Goal: Transaction & Acquisition: Purchase product/service

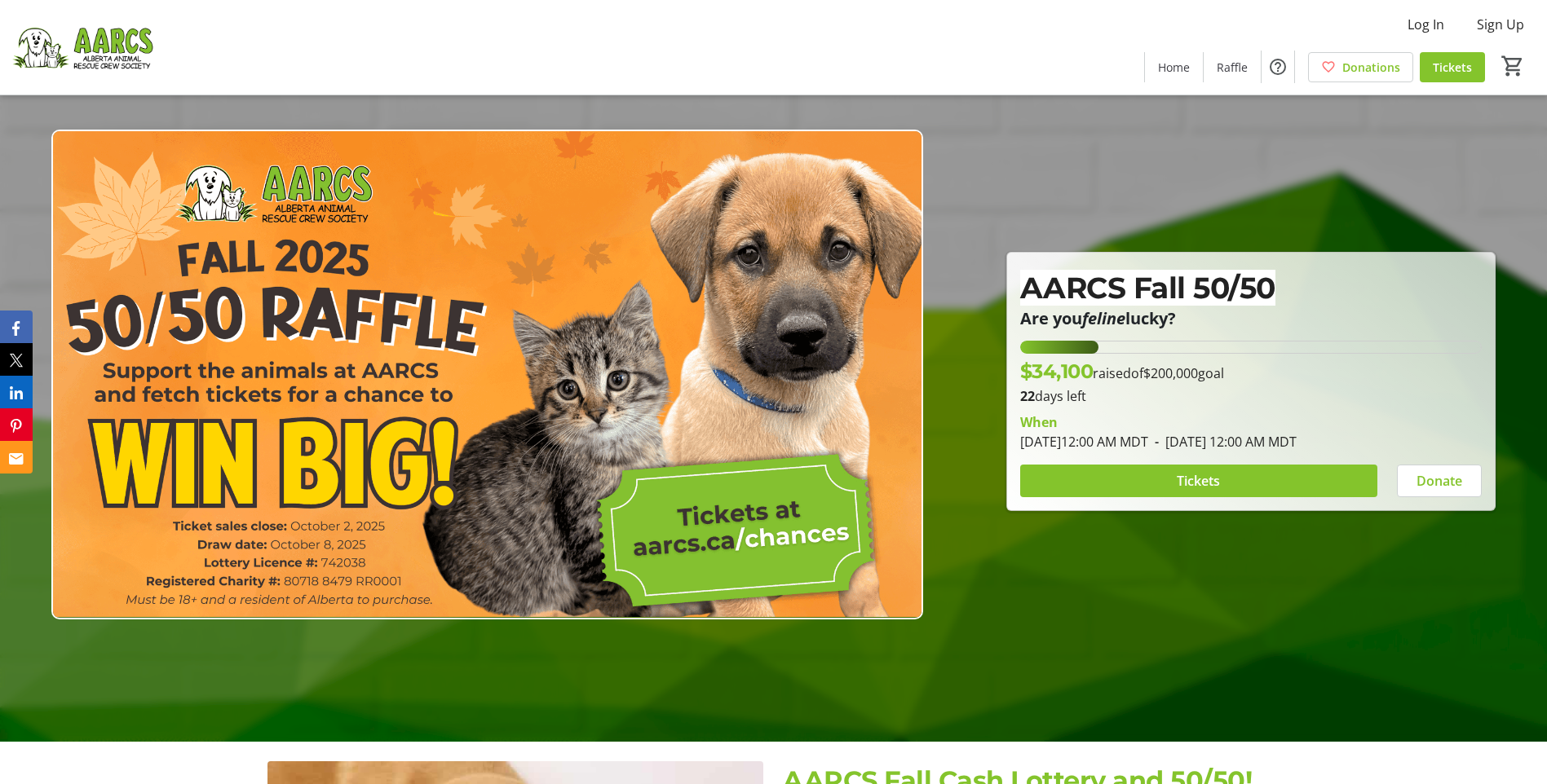
scroll to position [82, 0]
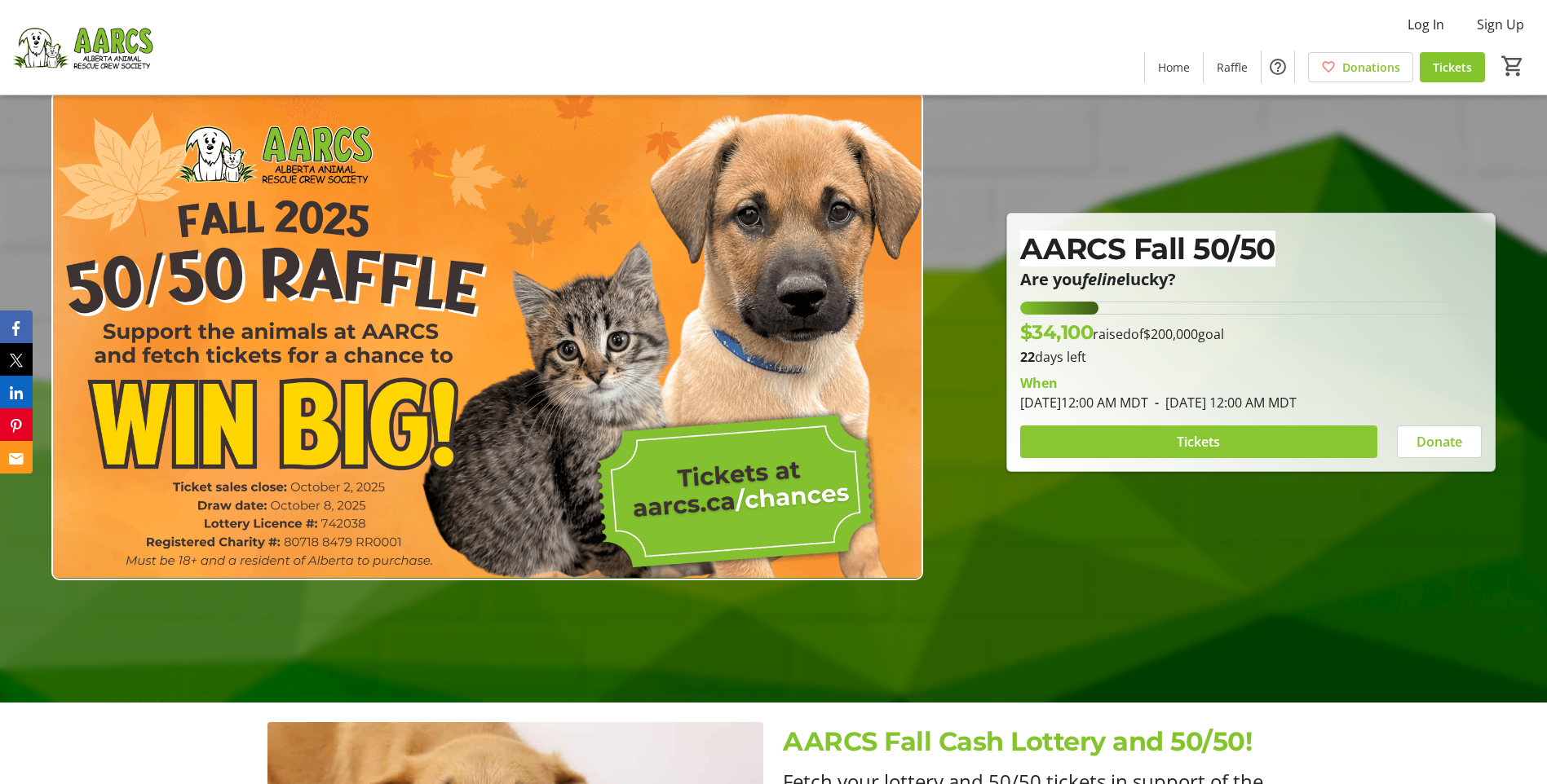
click at [1219, 440] on span "Tickets" at bounding box center [1198, 442] width 43 height 20
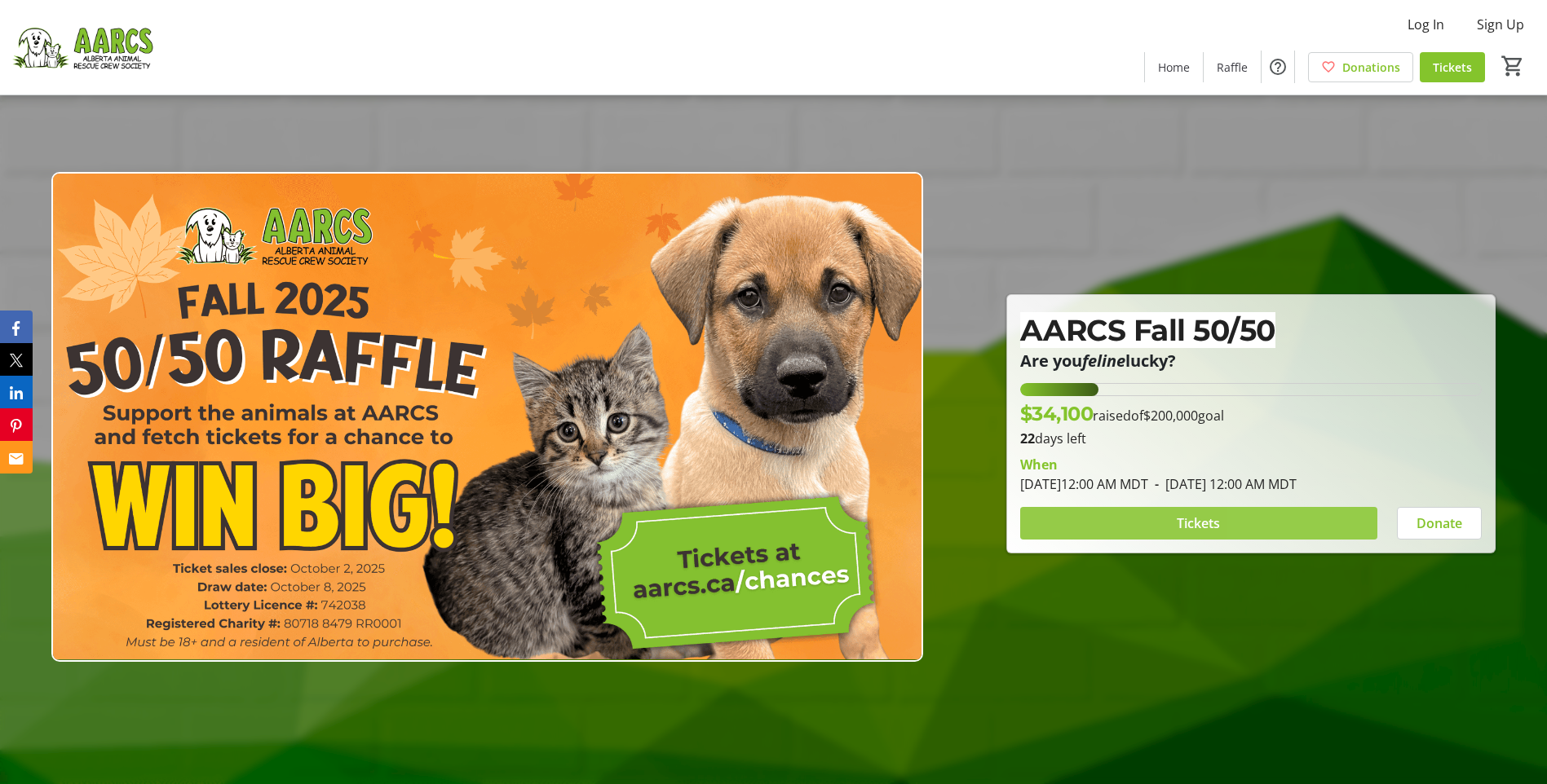
click at [1274, 514] on span at bounding box center [1198, 524] width 357 height 40
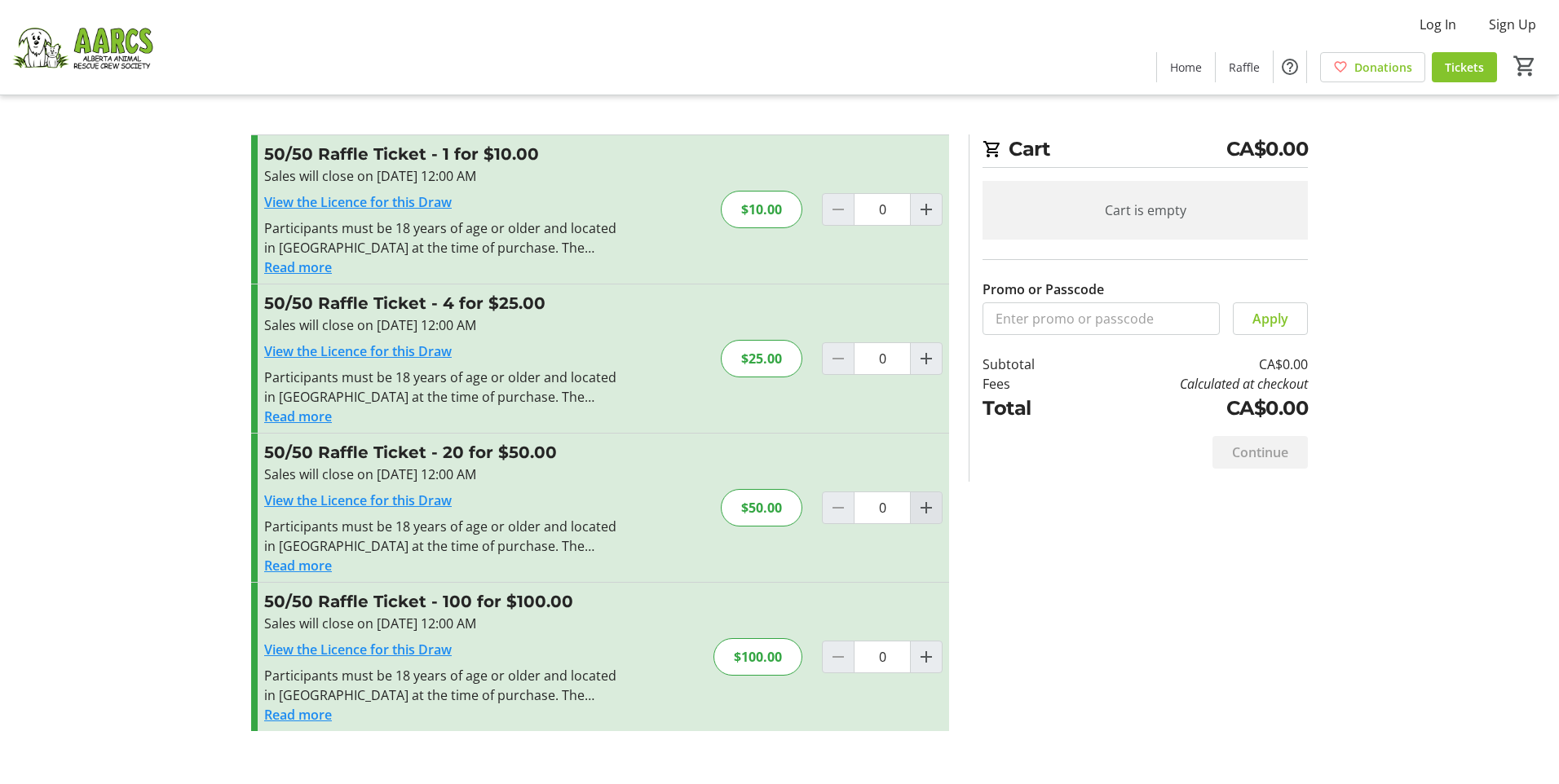
click at [932, 513] on mat-icon "Increment by one" at bounding box center [926, 507] width 20 height 20
type input "1"
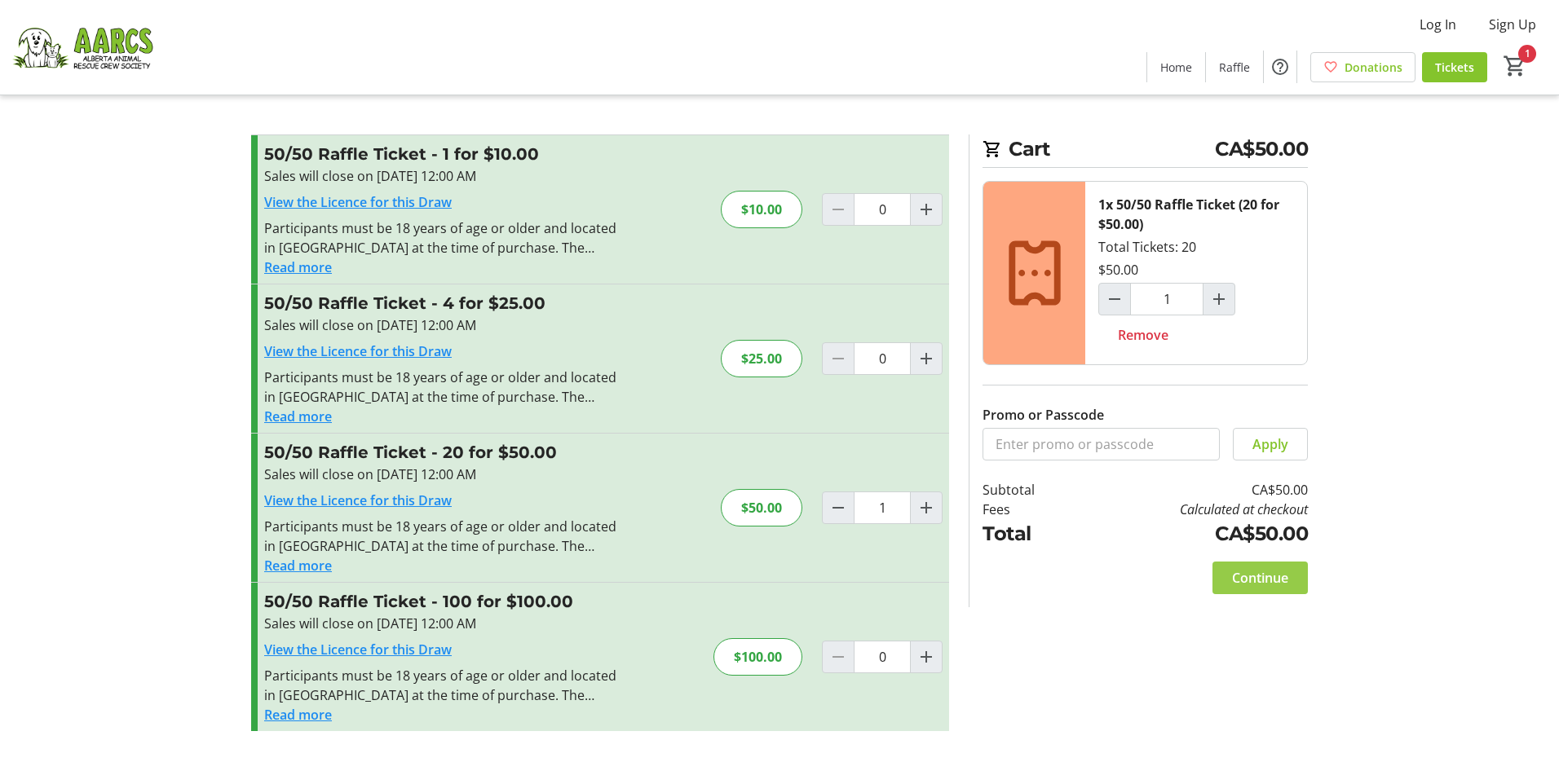
click at [1256, 579] on span "Continue" at bounding box center [1260, 578] width 56 height 20
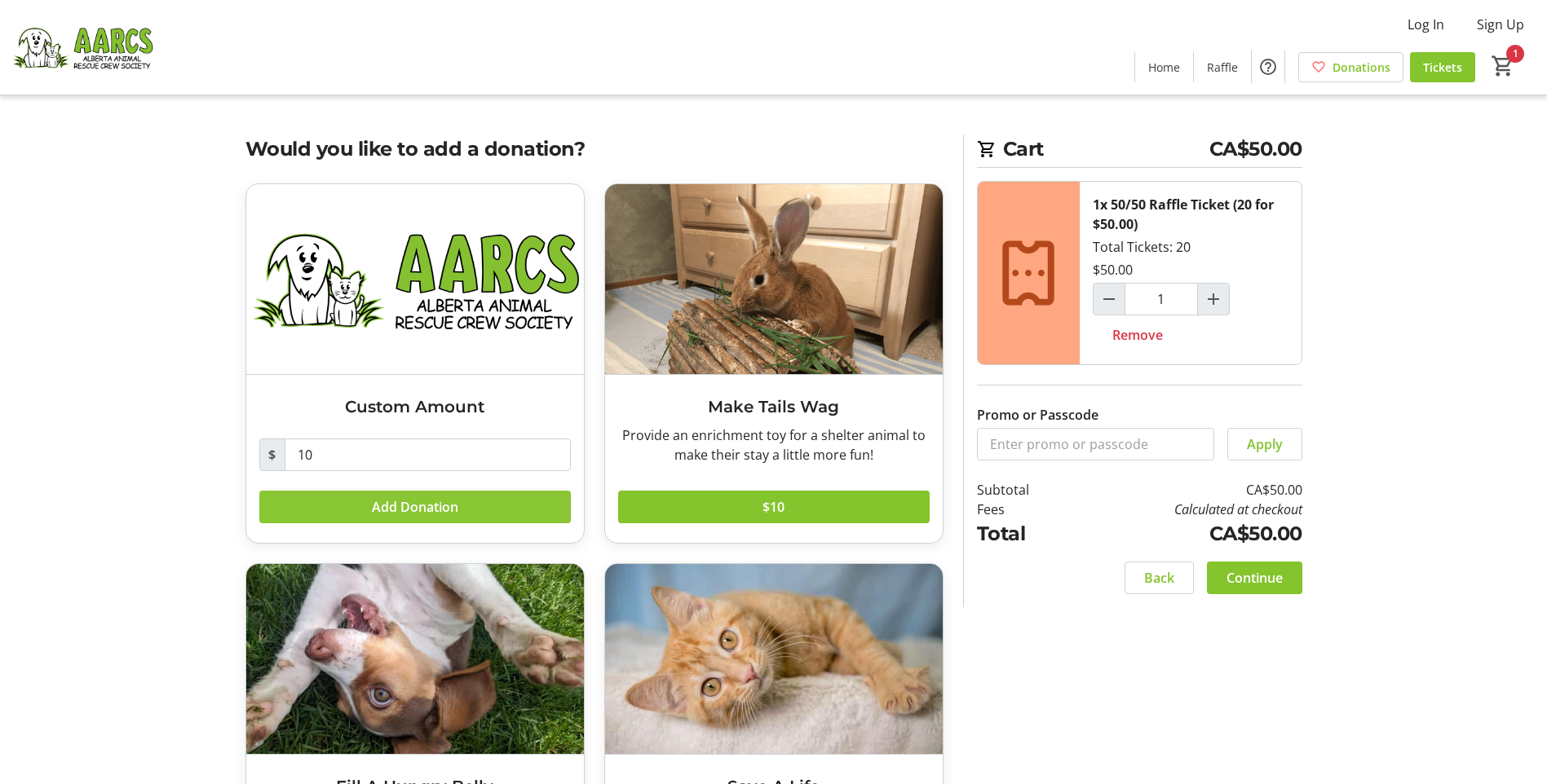
click at [387, 502] on span "Add Donation" at bounding box center [414, 506] width 87 height 20
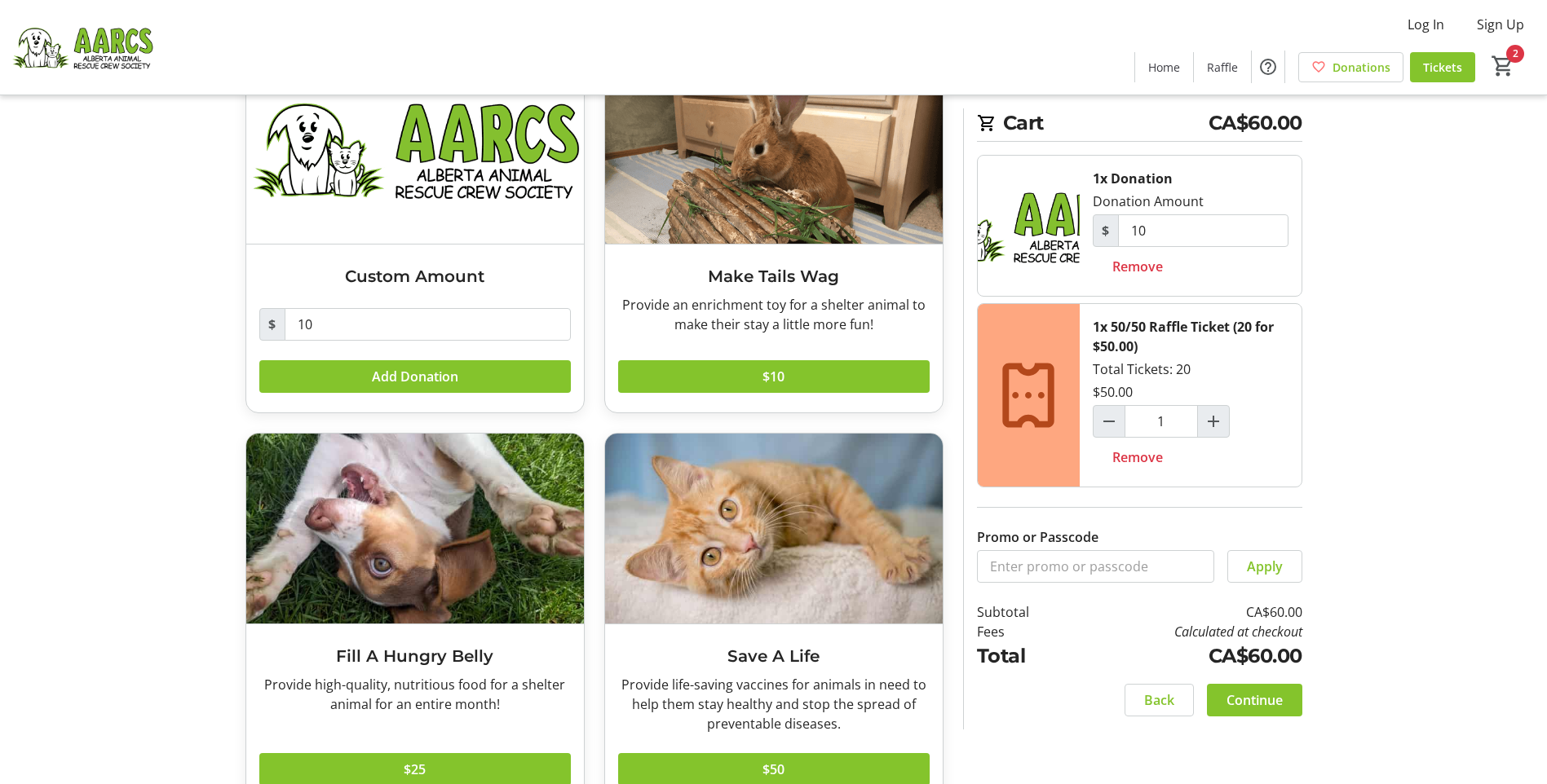
scroll to position [163, 0]
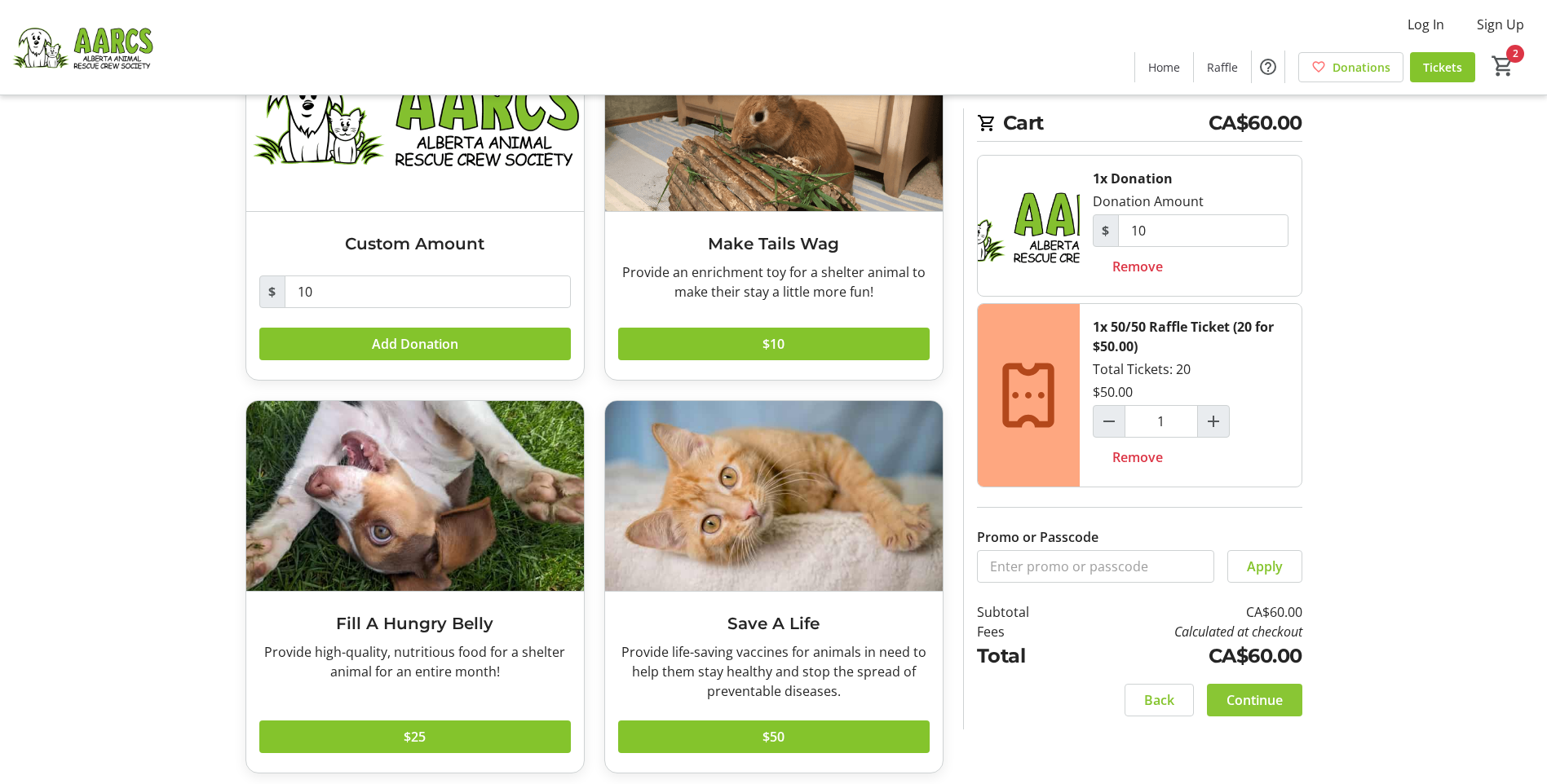
click at [1255, 697] on span "Continue" at bounding box center [1254, 700] width 56 height 20
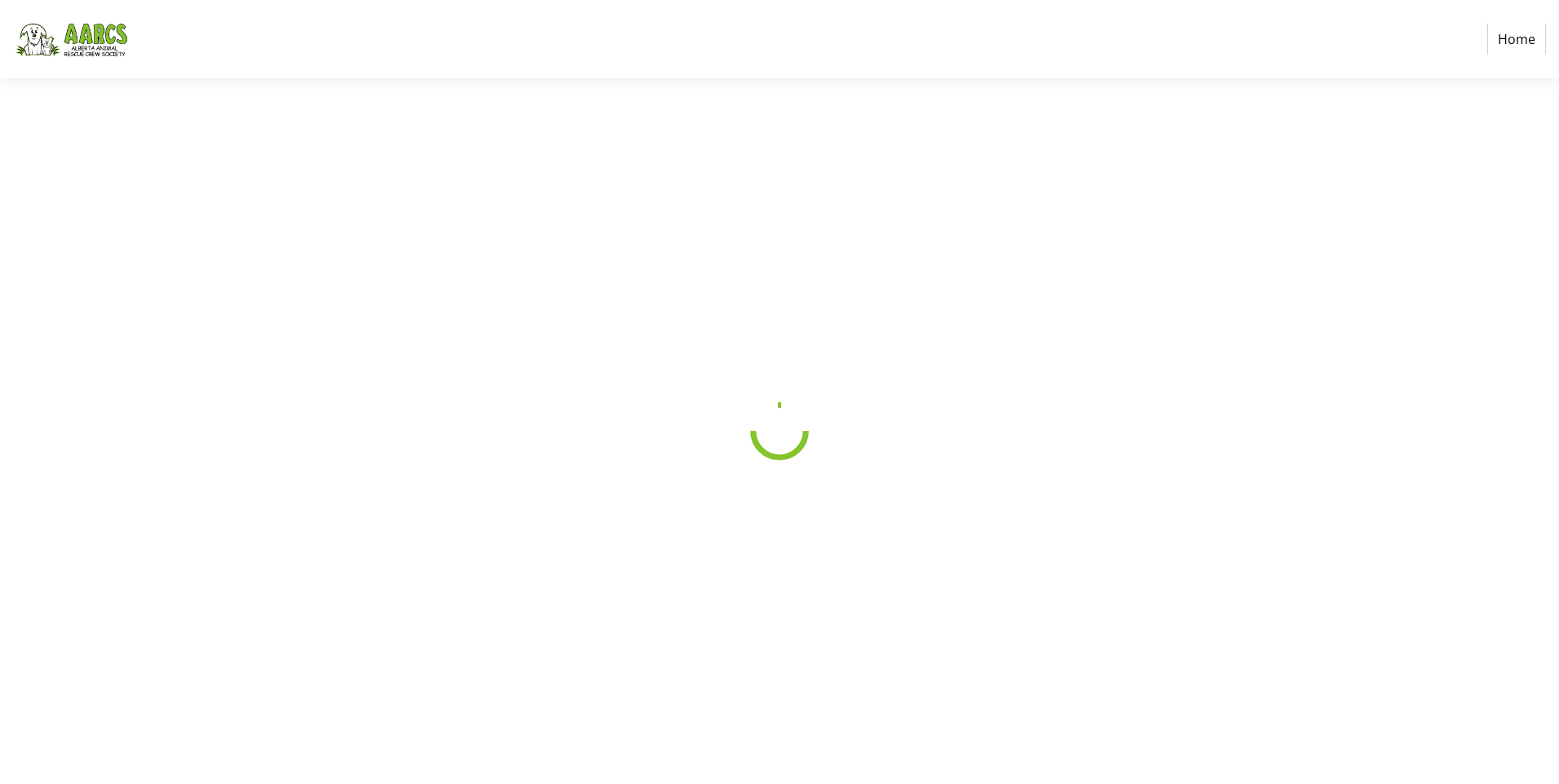
select select "CA"
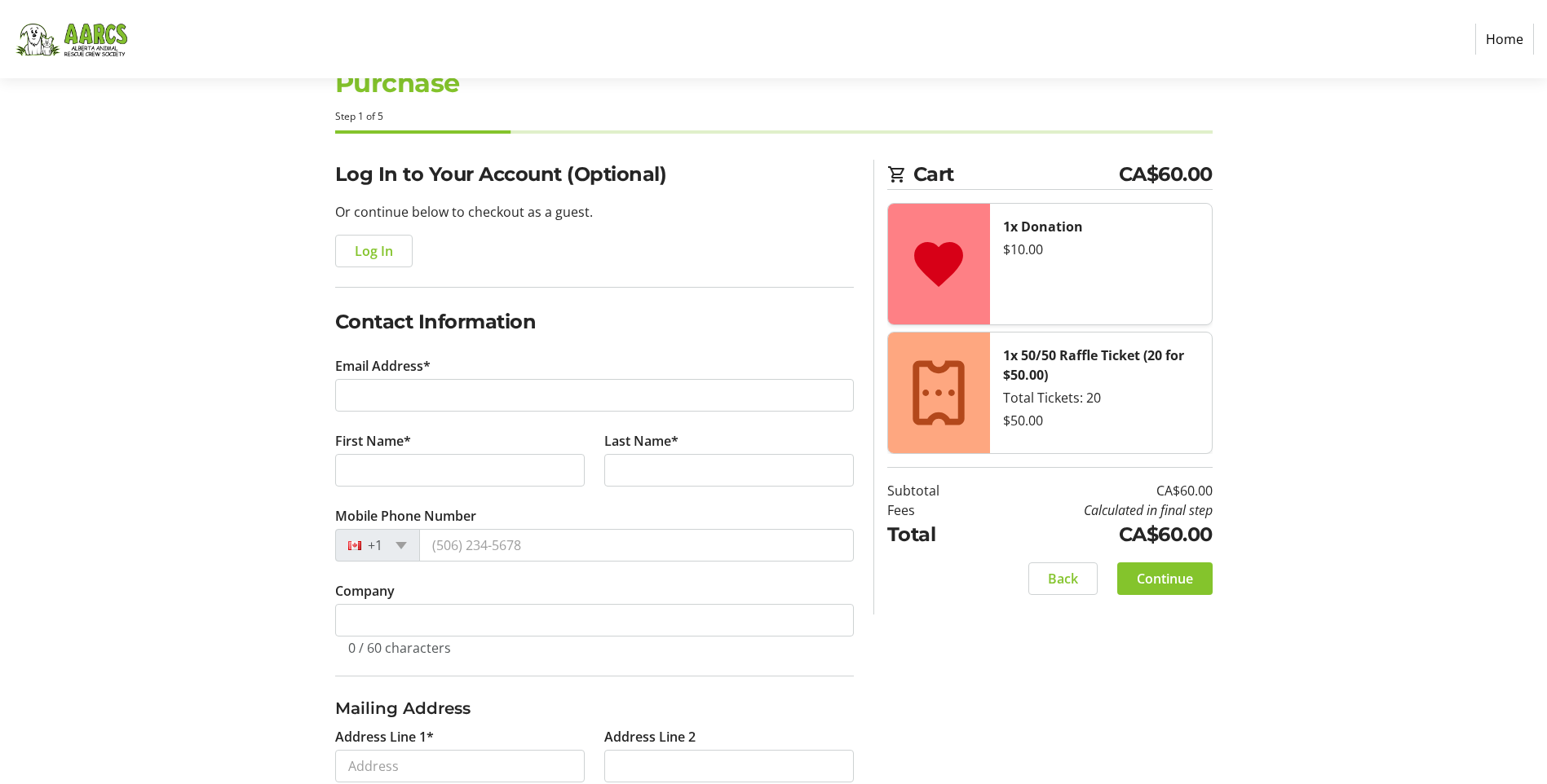
scroll to position [82, 0]
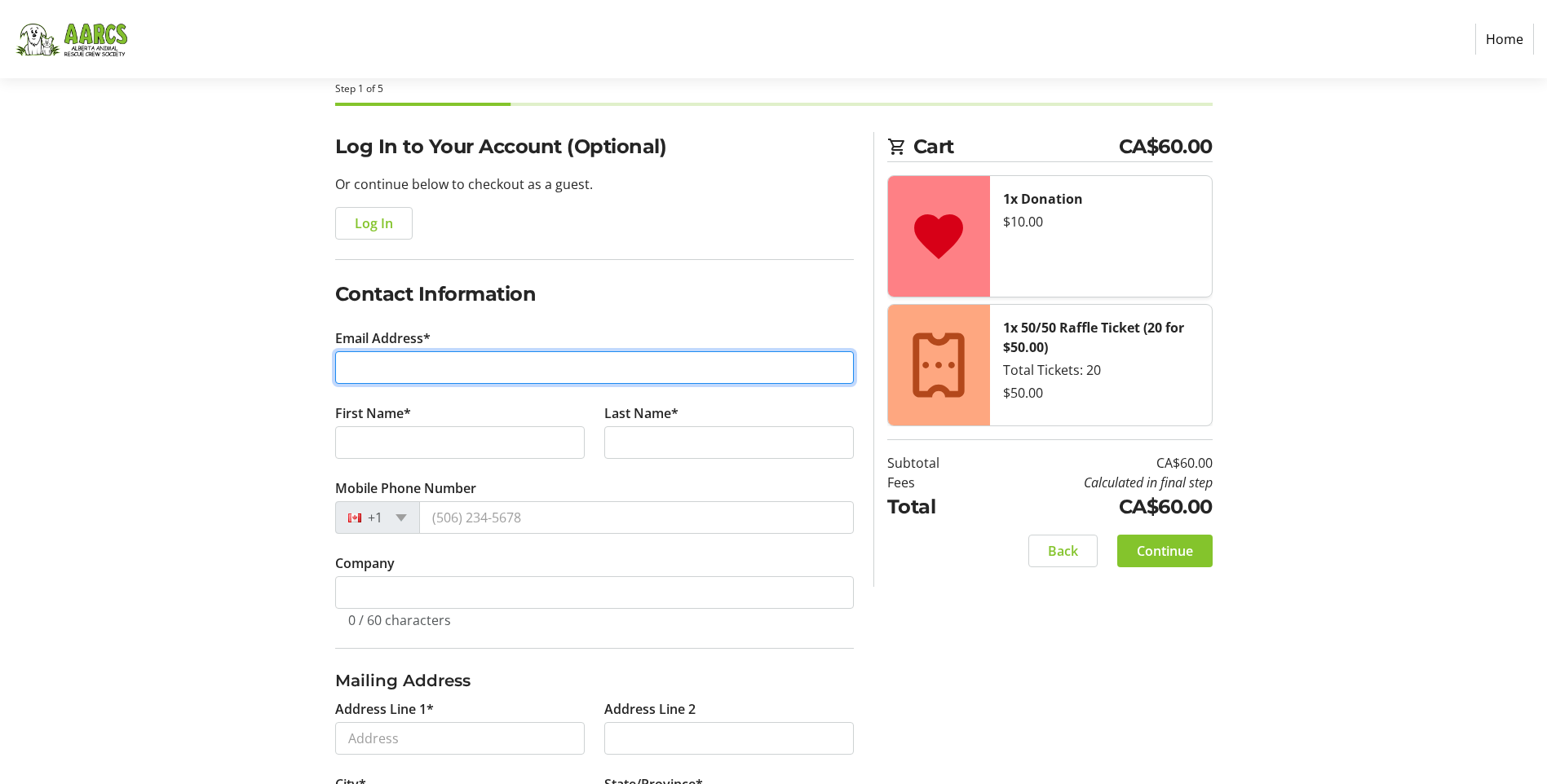
click at [378, 371] on input "Email Address*" at bounding box center [594, 368] width 519 height 33
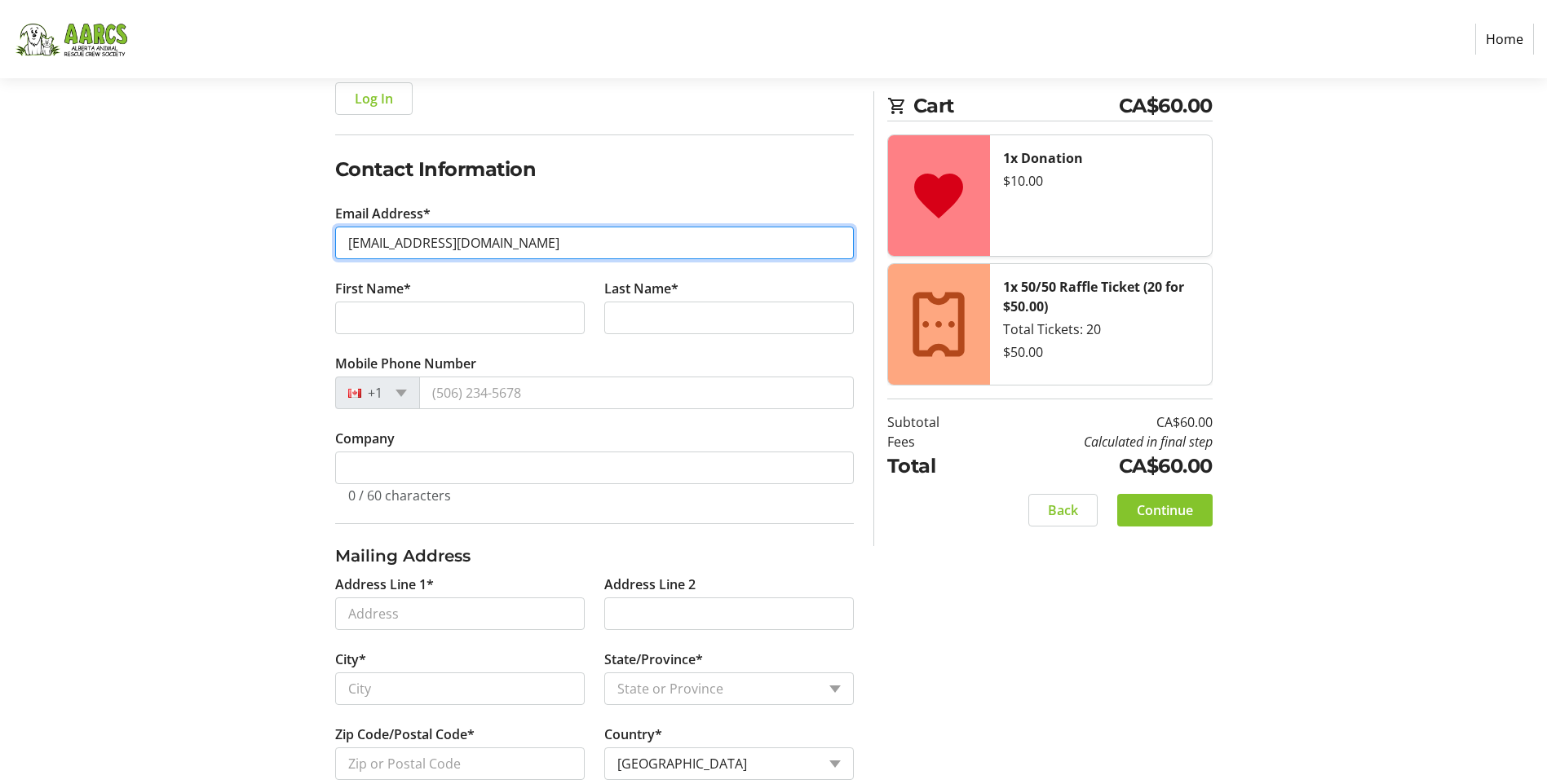
scroll to position [244, 0]
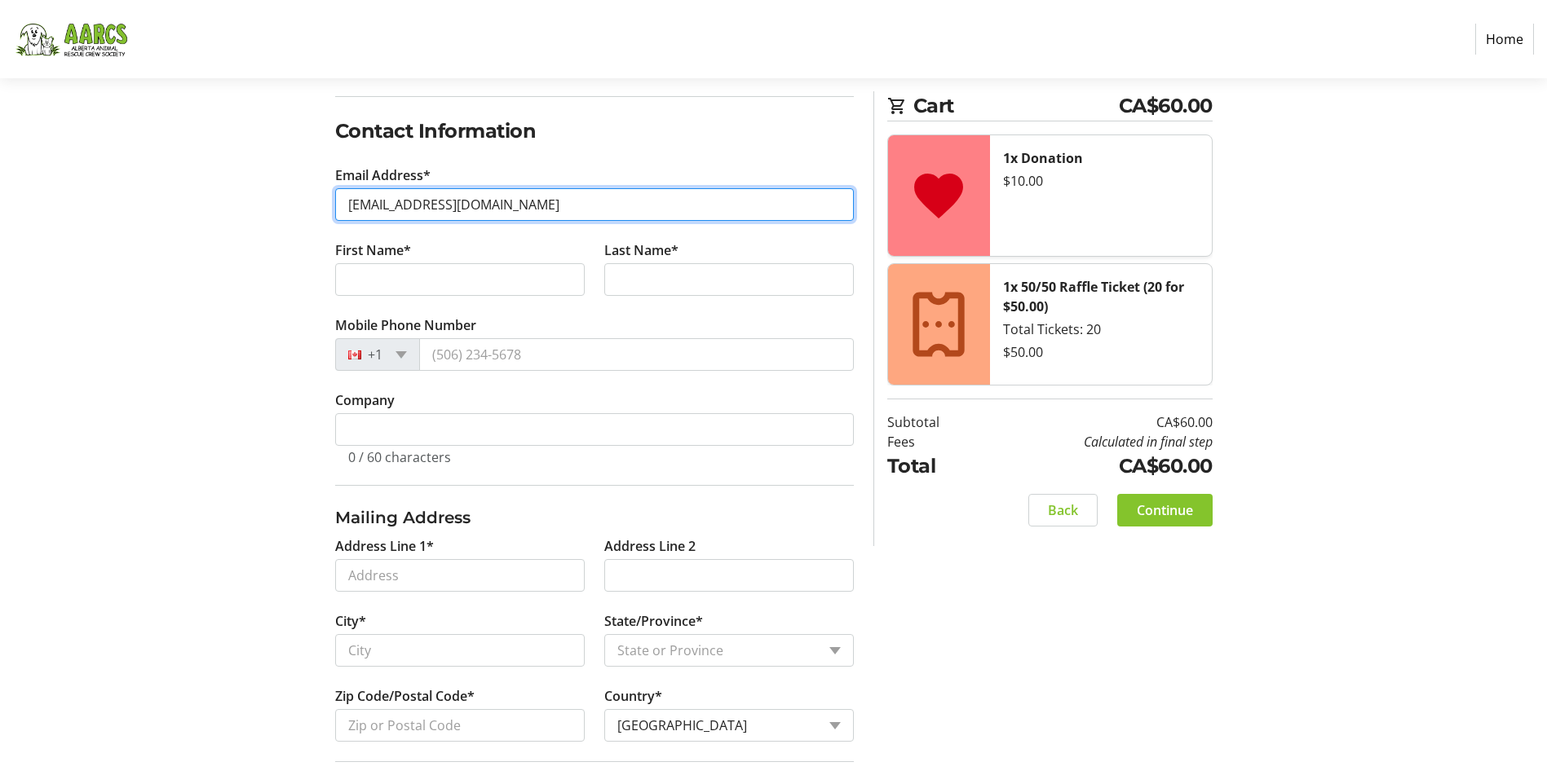
type input "[EMAIL_ADDRESS][DOMAIN_NAME]"
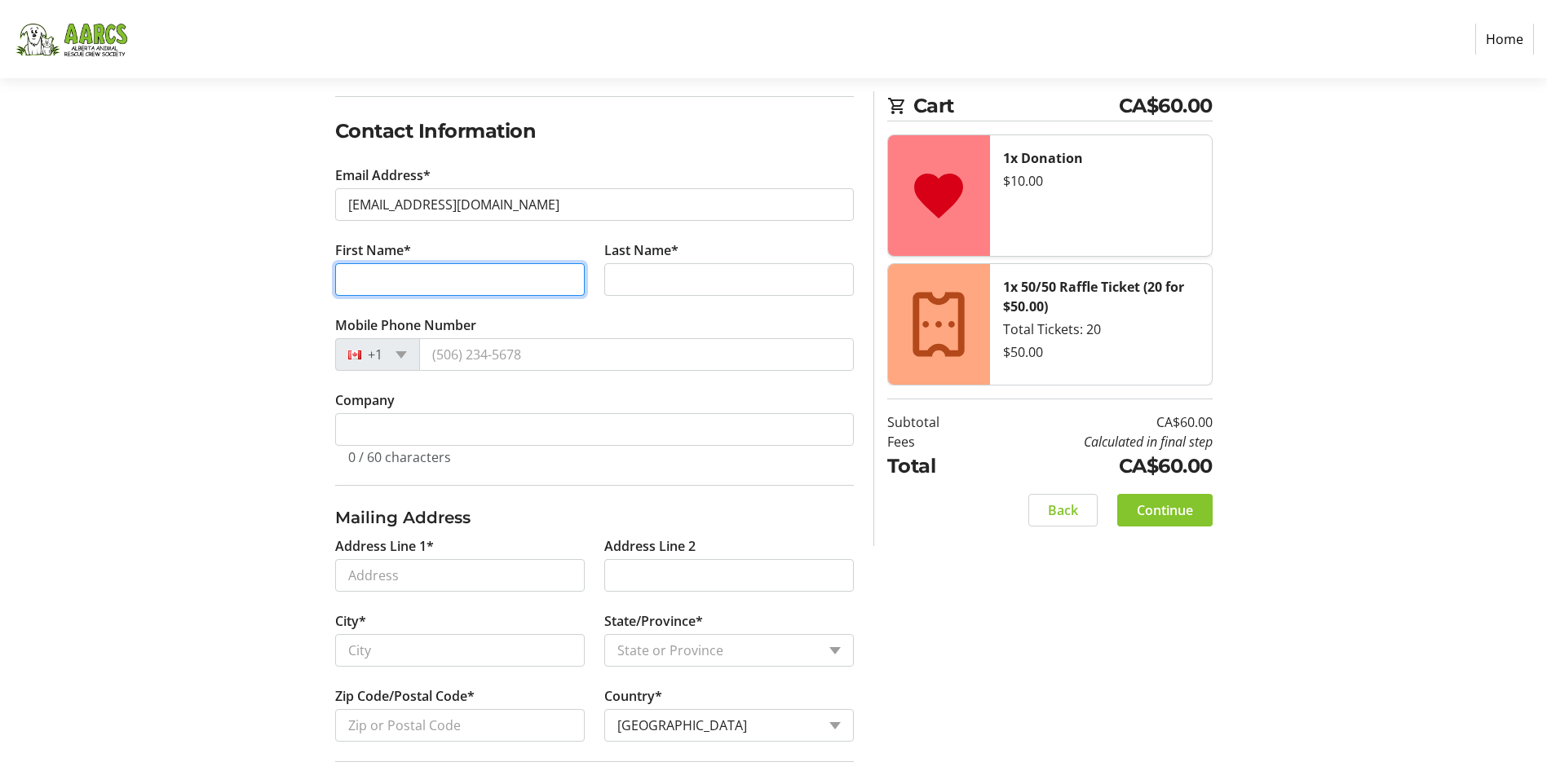
click at [384, 276] on input "First Name*" at bounding box center [460, 279] width 249 height 33
type input "[PERSON_NAME]"
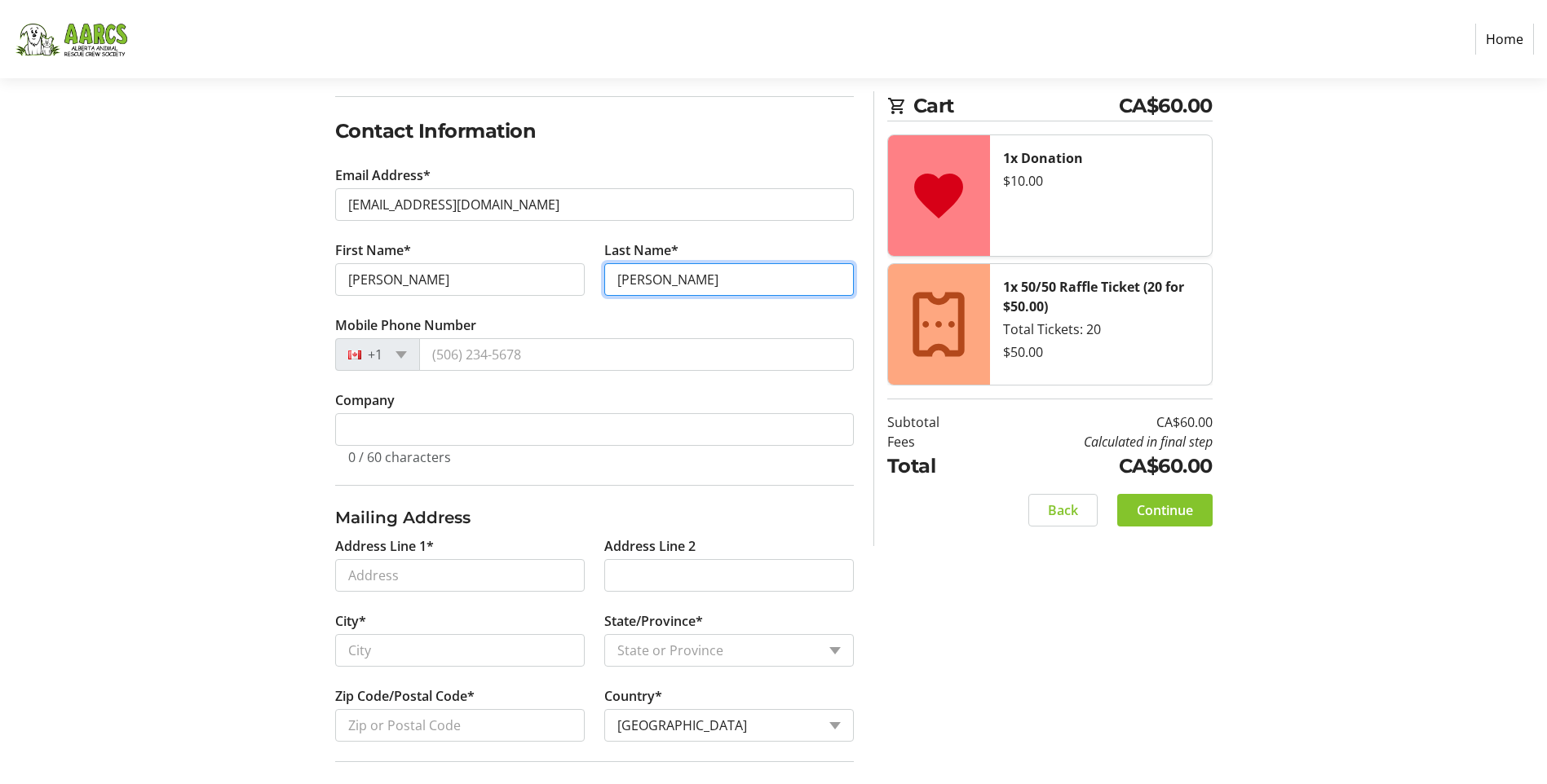
click at [634, 282] on input "[PERSON_NAME]" at bounding box center [729, 279] width 249 height 33
type input "[PERSON_NAME]"
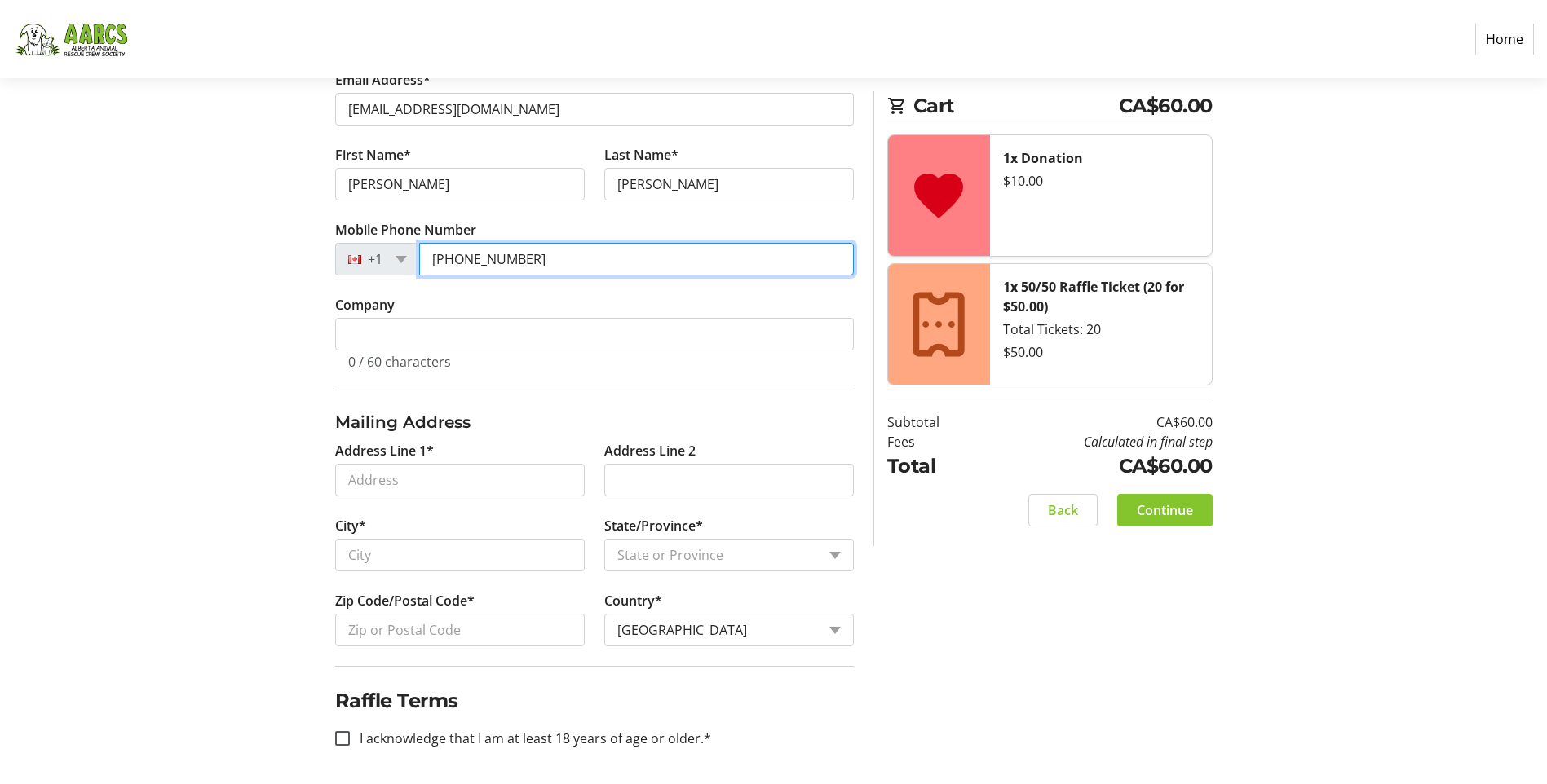
scroll to position [343, 0]
type input "[PHONE_NUMBER]"
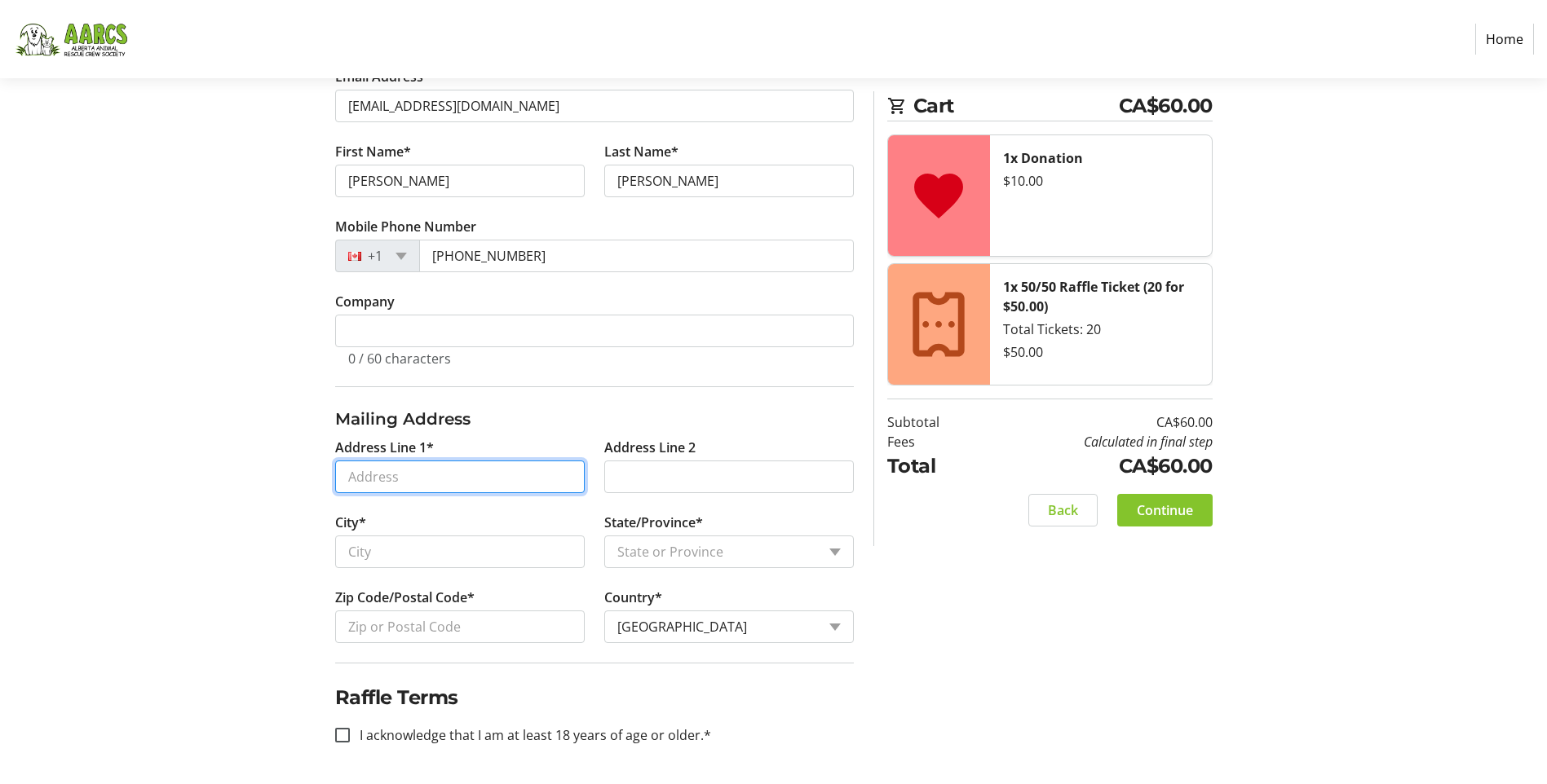
click at [409, 475] on input "Address Line 1*" at bounding box center [460, 477] width 249 height 33
click at [408, 475] on input "Address Line 1*" at bounding box center [460, 477] width 249 height 33
type input "6"
type input "2"
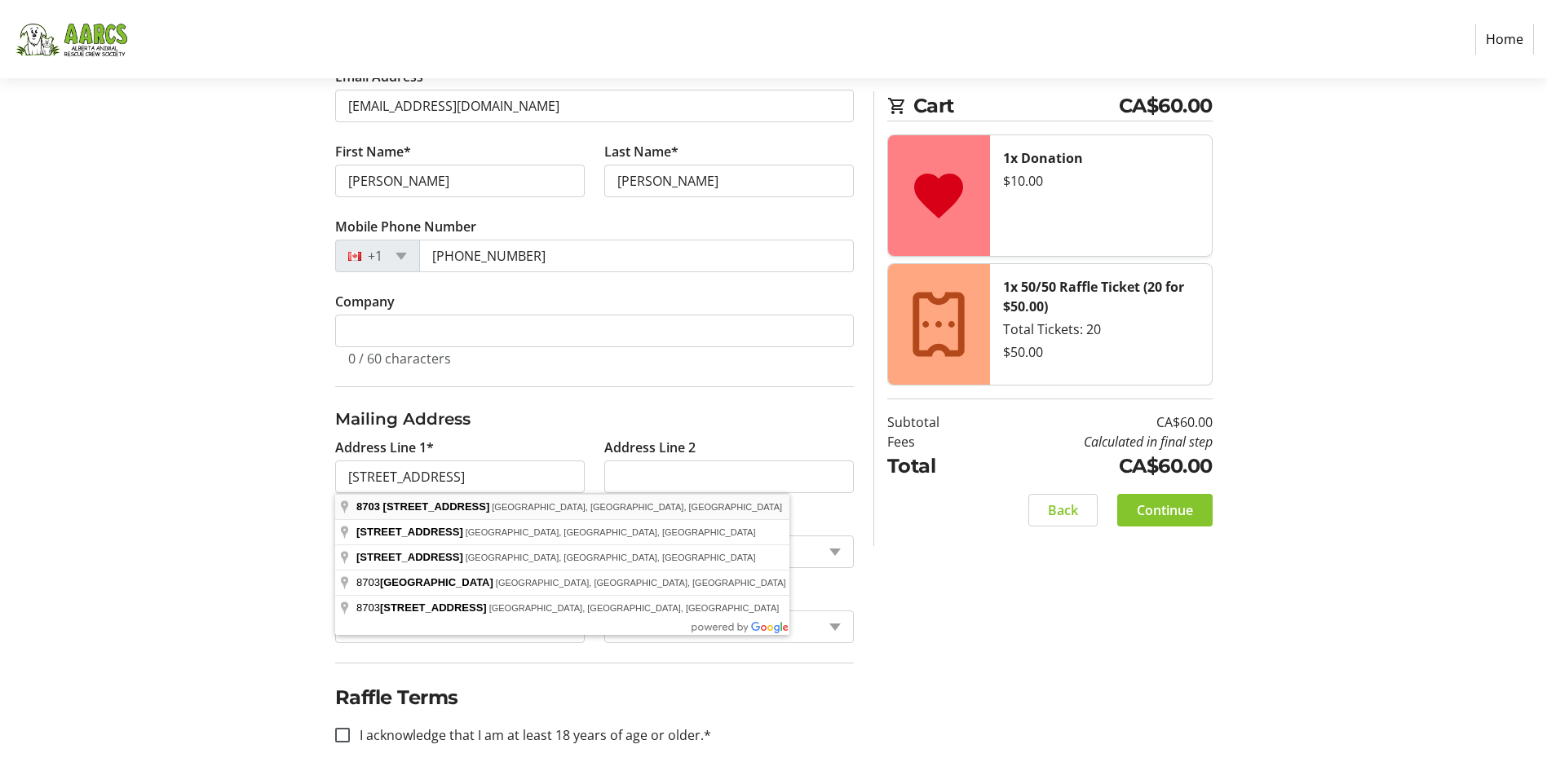
type input "[STREET_ADDRESS]"
type input "[GEOGRAPHIC_DATA]"
select select "AB"
type input "T6C 1N6"
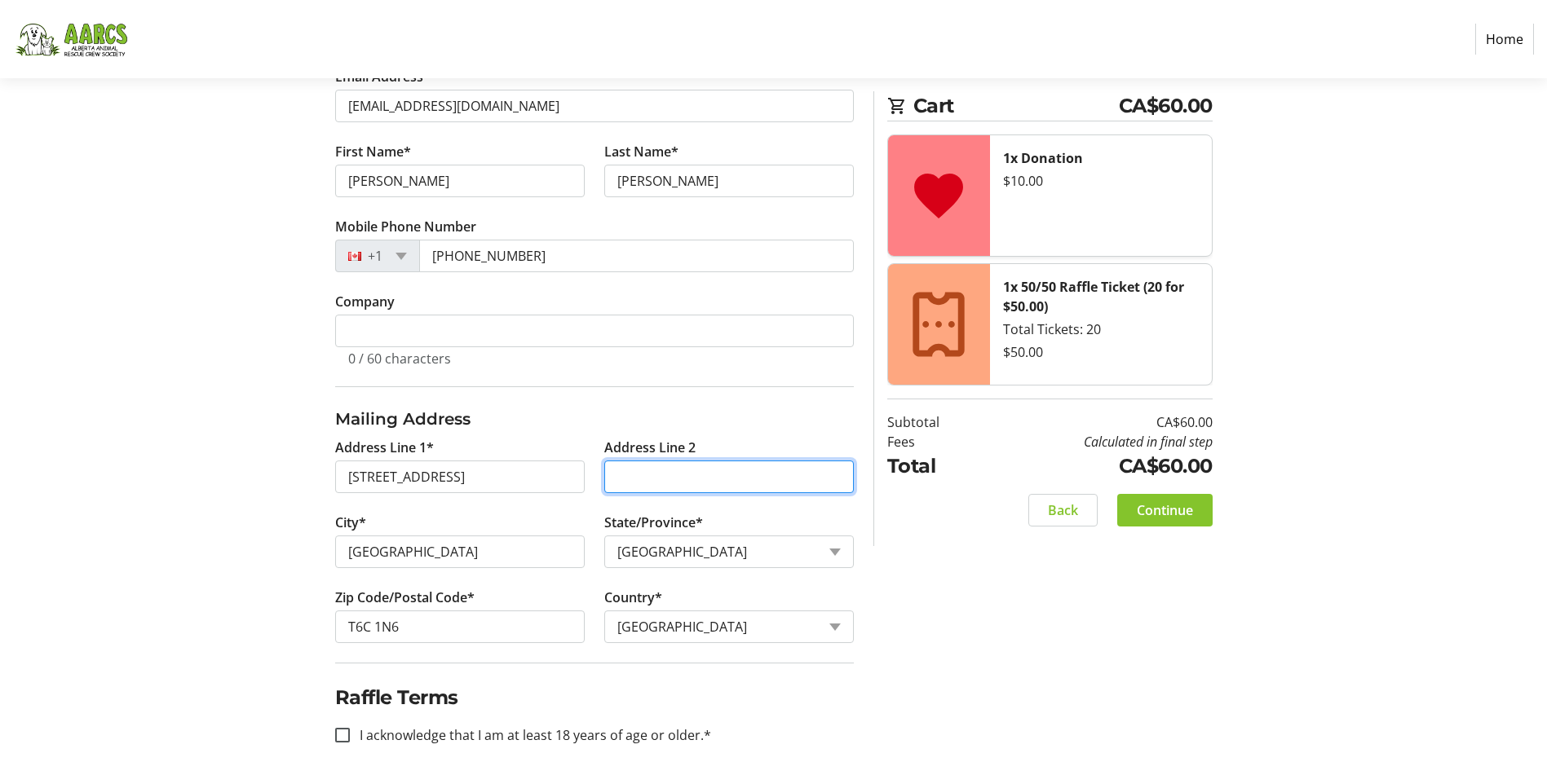
click at [645, 471] on input "Address Line 2" at bounding box center [729, 477] width 249 height 33
click at [639, 475] on input "Basment" at bounding box center [729, 477] width 249 height 33
type input "Basement"
click at [347, 735] on input "I acknowledge that I am at least 18 years of age or older.*" at bounding box center [342, 735] width 15 height 15
checkbox input "true"
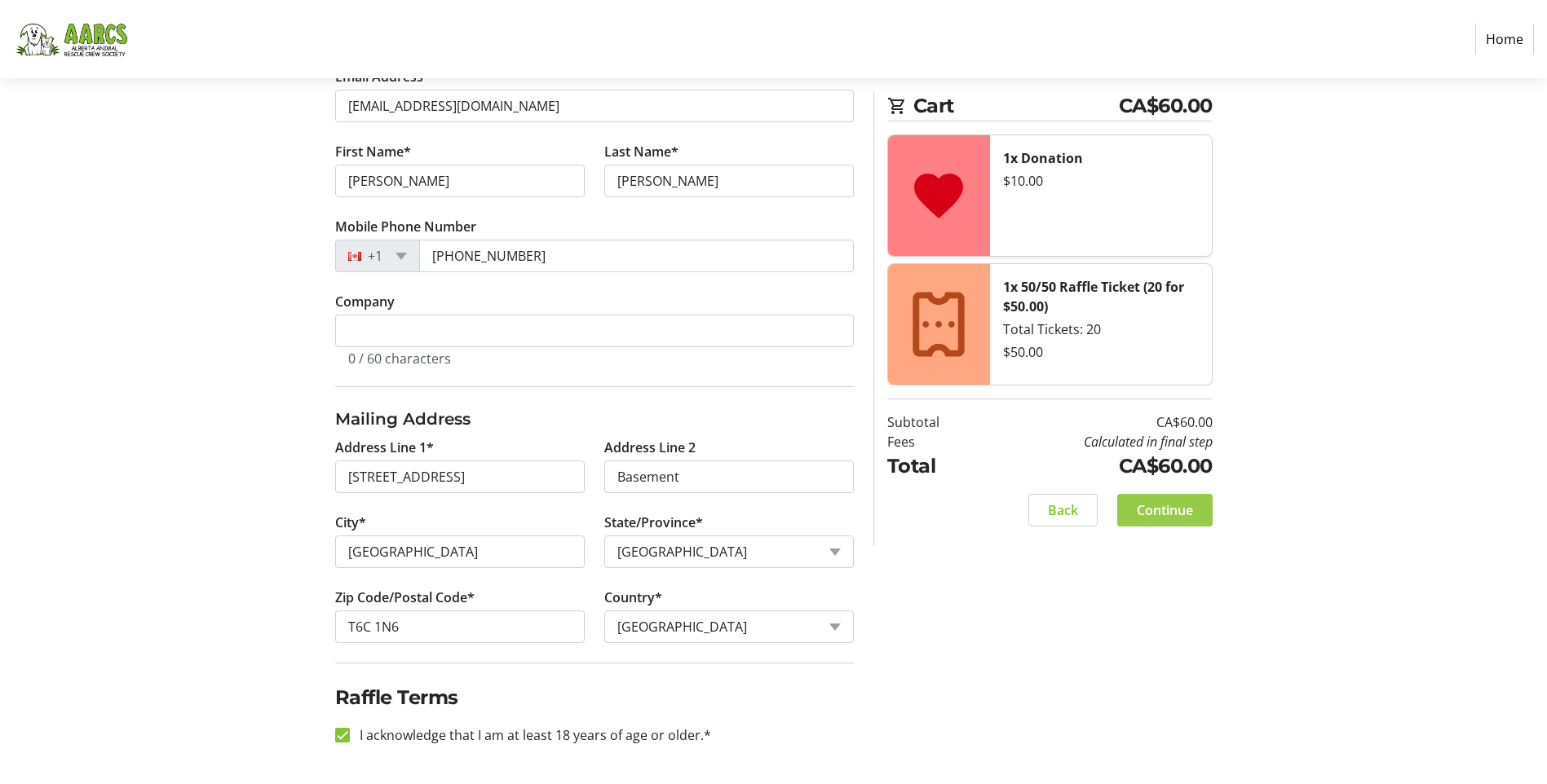
click at [1158, 511] on span "Continue" at bounding box center [1164, 510] width 56 height 20
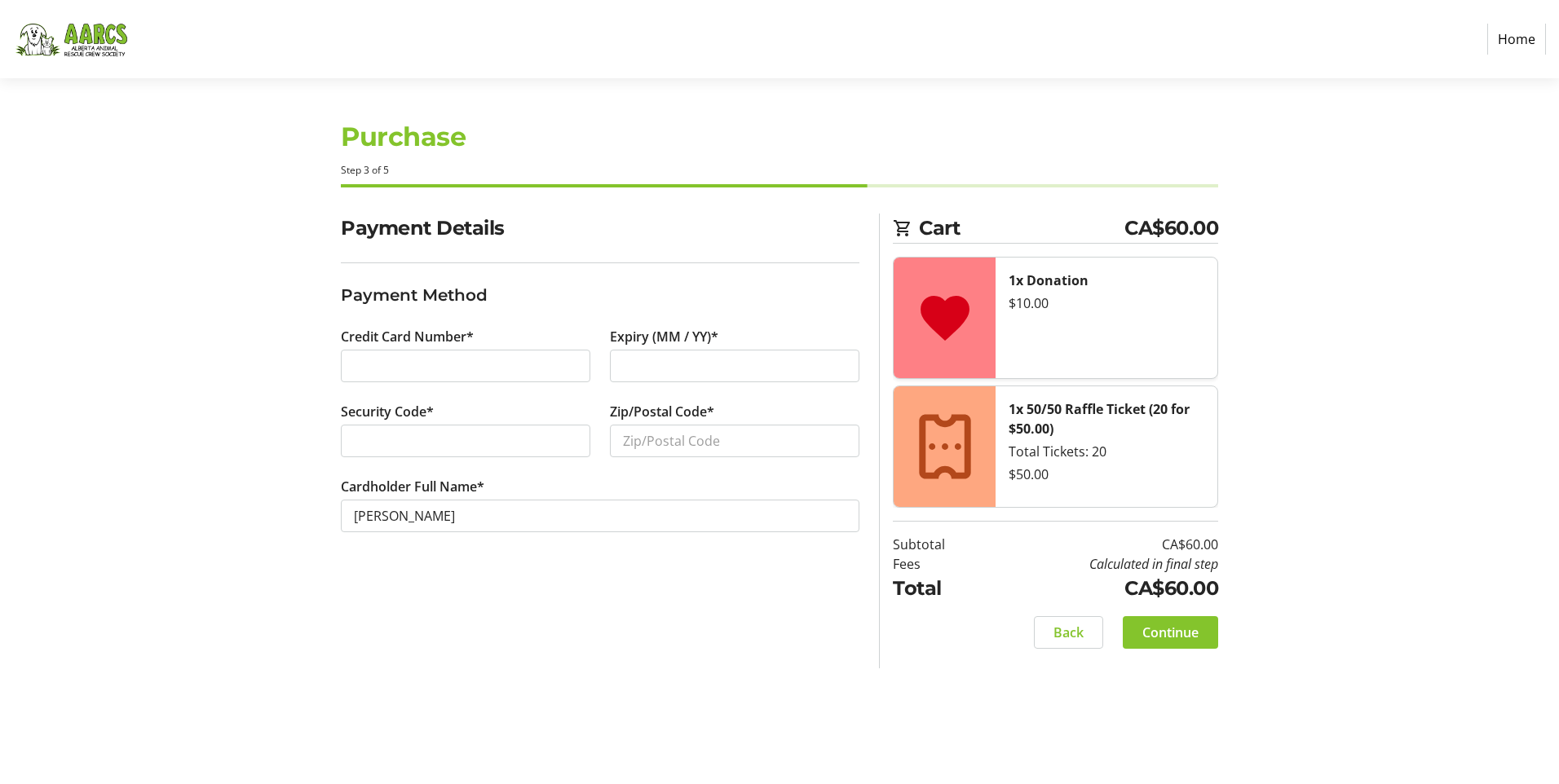
click at [396, 353] on div at bounding box center [465, 366] width 249 height 33
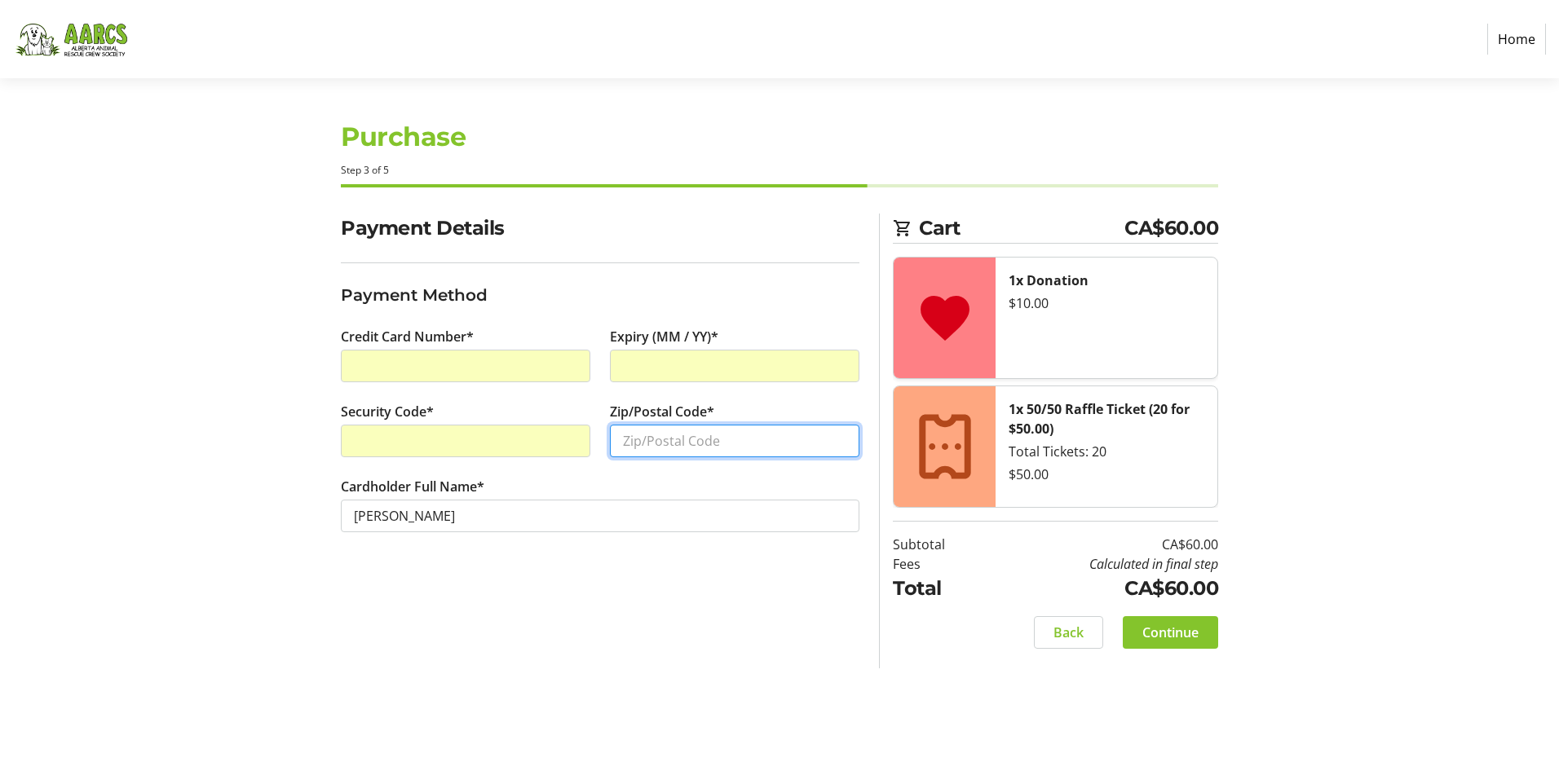
click at [649, 443] on input "Zip/Postal Code*" at bounding box center [734, 441] width 249 height 33
type input "T6C 1N6"
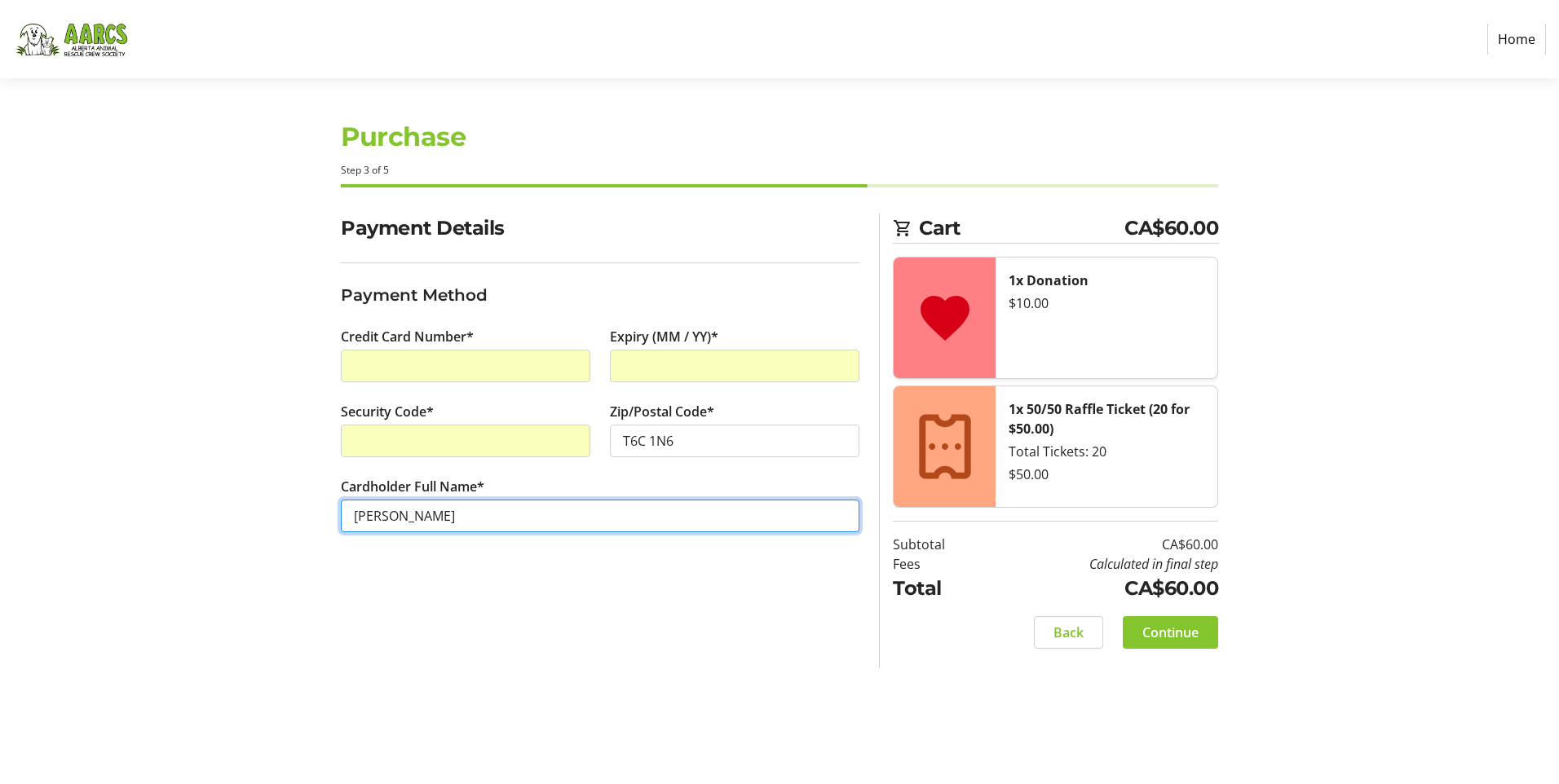
click at [390, 516] on input "[PERSON_NAME]" at bounding box center [599, 516] width 519 height 33
type input "[PERSON_NAME]"
click at [1176, 632] on span "Continue" at bounding box center [1170, 632] width 56 height 20
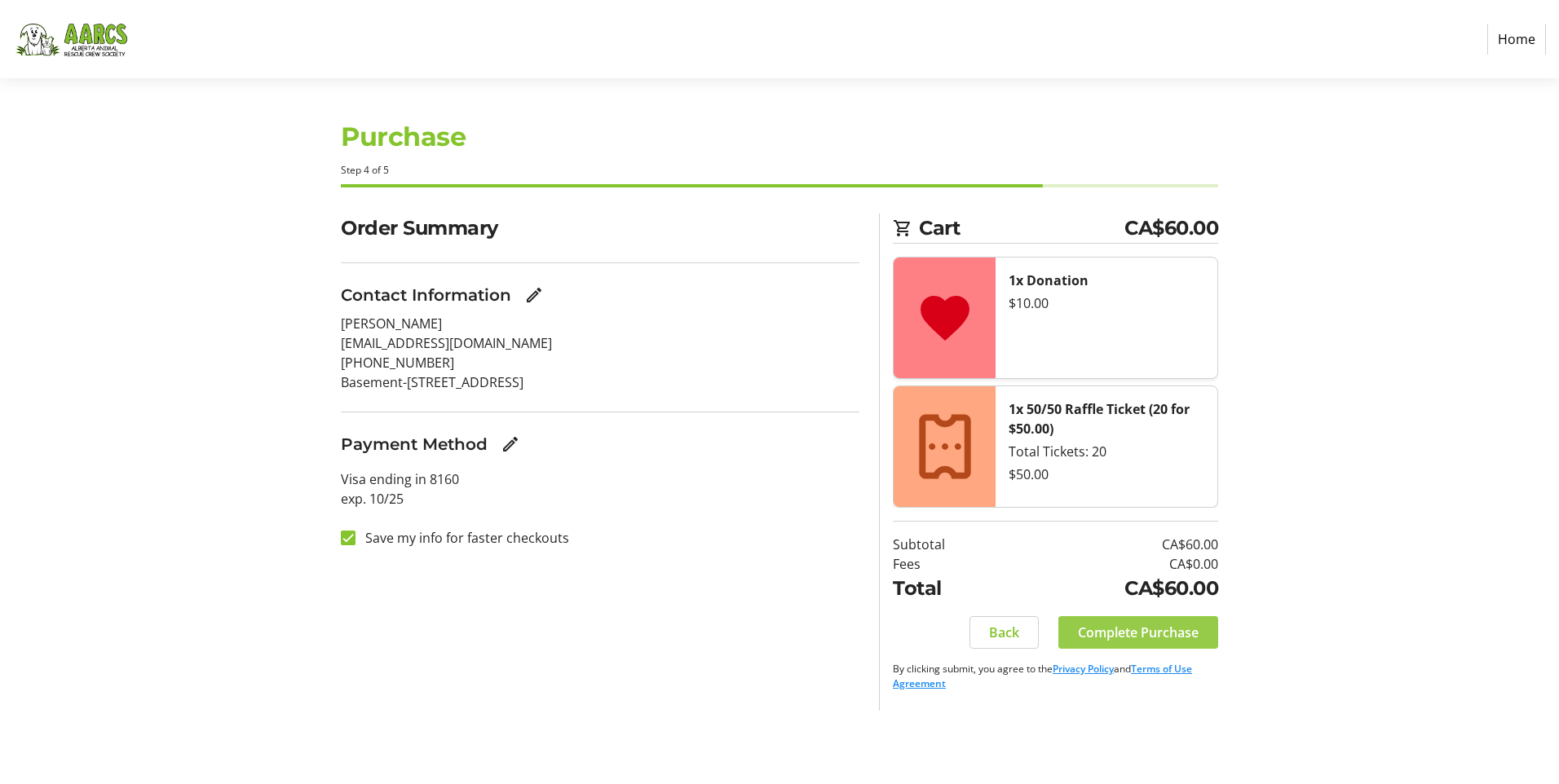
click at [1126, 631] on span "Complete Purchase" at bounding box center [1139, 632] width 120 height 20
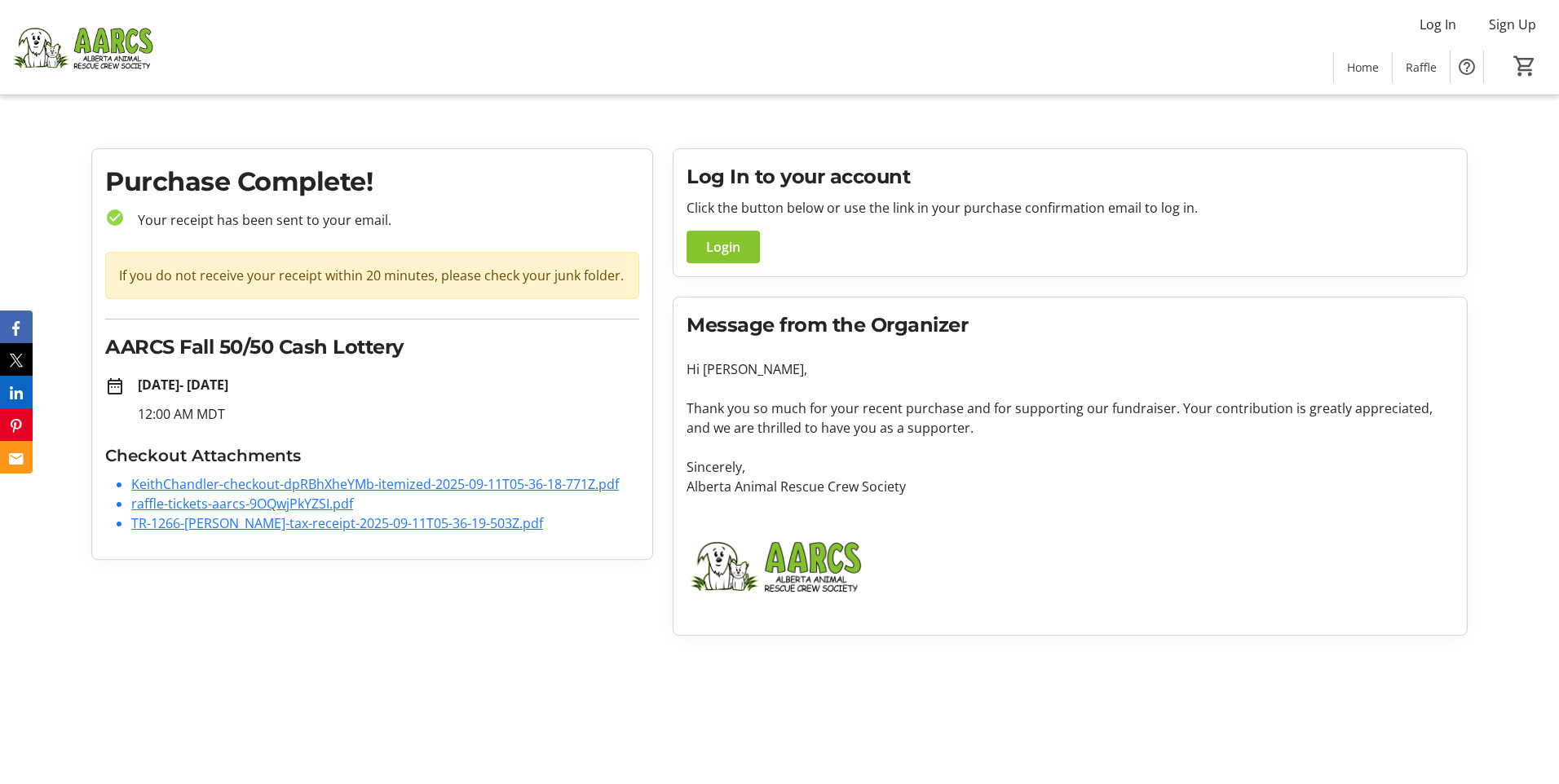
click at [294, 521] on link "TR-1266-[PERSON_NAME]-tax-receipt-2025-09-11T05-36-19-503Z.pdf" at bounding box center [337, 523] width 412 height 18
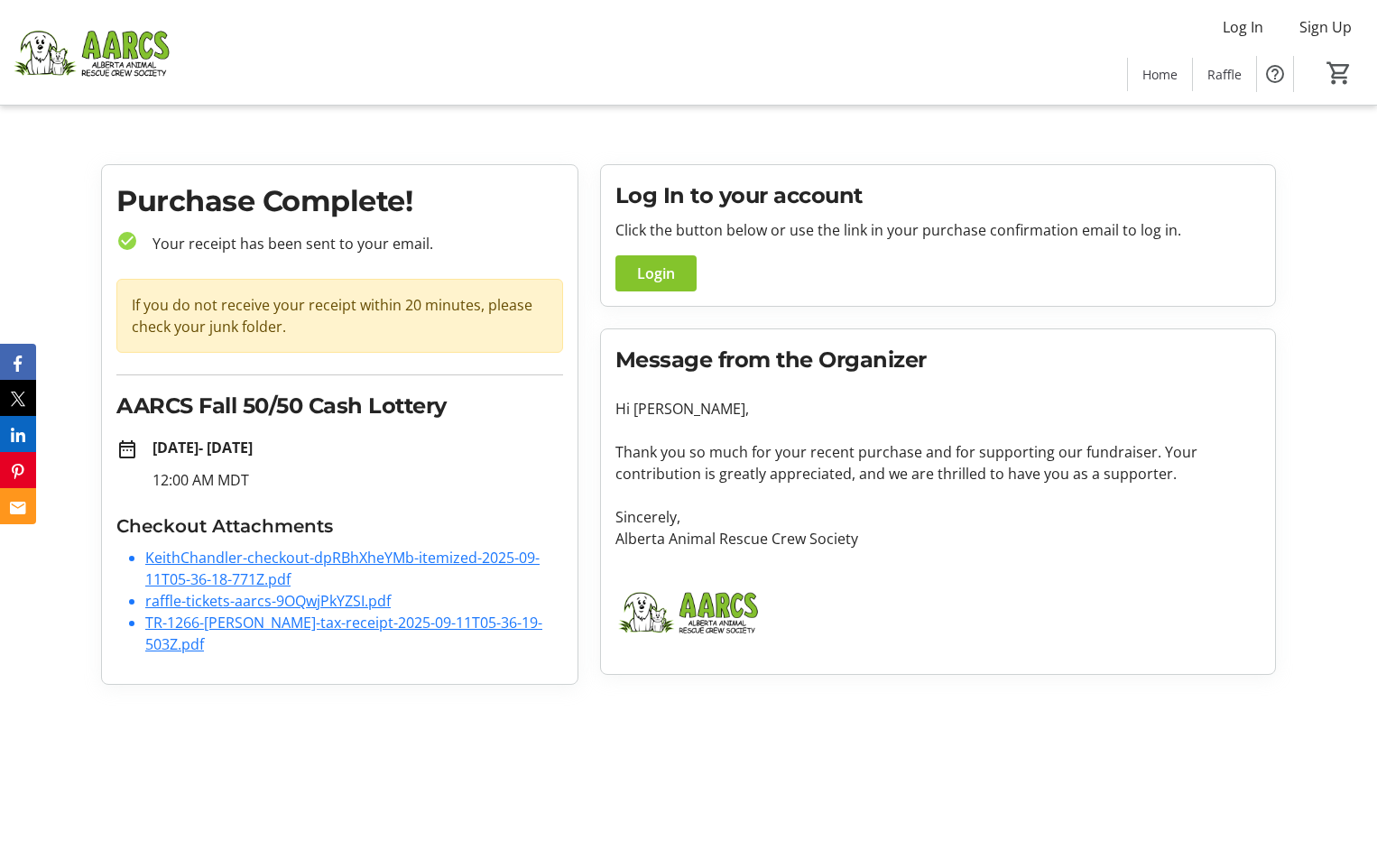
click at [382, 533] on h3 "Checkout Attachments" at bounding box center [339, 526] width 446 height 27
click at [428, 554] on link "KeithChandler-checkout-dpRBhXheYMb-itemized-2025-09-11T05-36-18-771Z.pdf" at bounding box center [343, 569] width 394 height 42
click at [1229, 73] on span "Raffle" at bounding box center [1225, 74] width 34 height 19
